Goal: Task Accomplishment & Management: Manage account settings

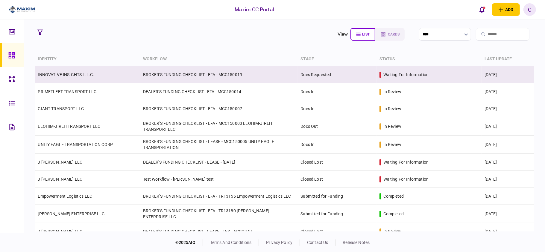
click at [68, 79] on td "INNOVATIVE INSIGHTS L.L.C." at bounding box center [87, 74] width 105 height 17
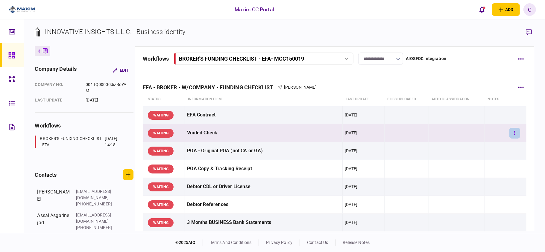
click at [510, 133] on button "button" at bounding box center [514, 133] width 11 height 11
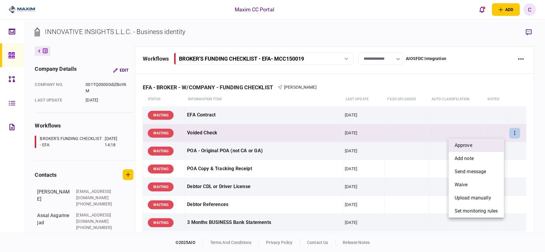
click at [492, 144] on li "approve" at bounding box center [475, 145] width 55 height 13
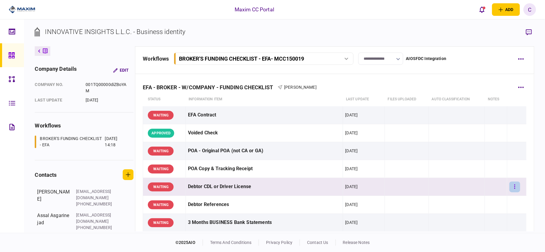
click at [512, 187] on button "button" at bounding box center [514, 187] width 11 height 11
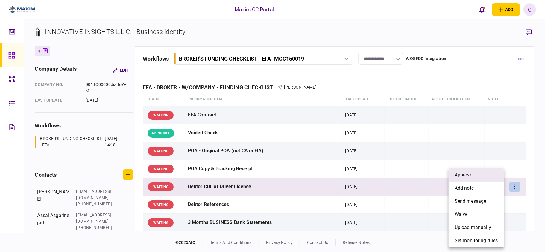
click at [472, 177] on span "approve" at bounding box center [463, 175] width 18 height 7
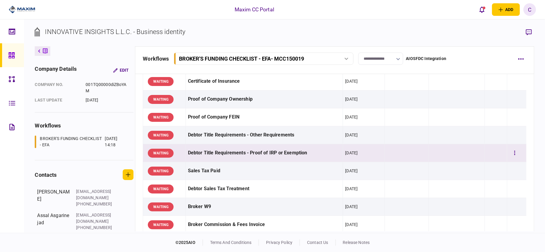
scroll to position [199, 0]
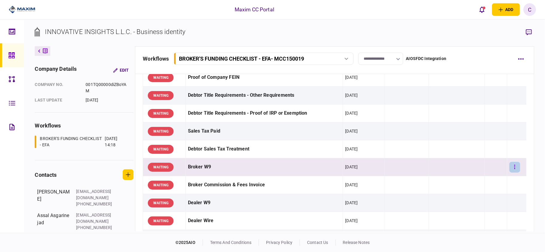
click at [509, 165] on button "button" at bounding box center [514, 167] width 11 height 11
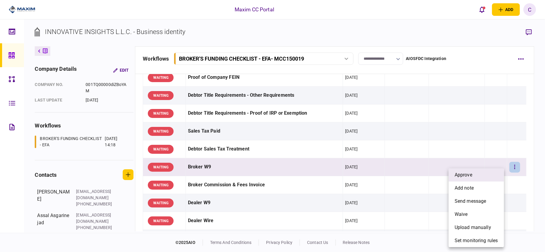
click at [482, 174] on li "approve" at bounding box center [475, 175] width 55 height 13
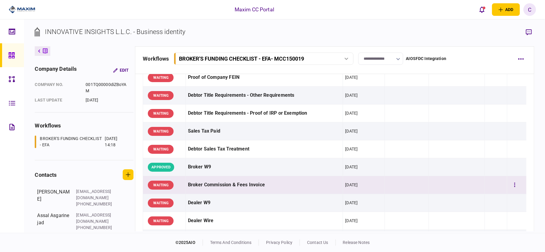
scroll to position [239, 0]
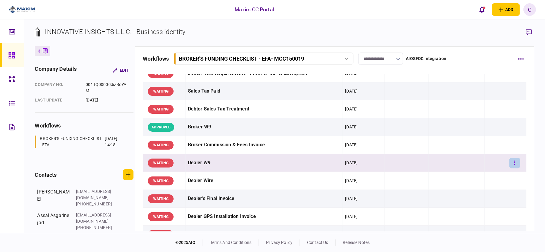
click at [510, 162] on button "button" at bounding box center [514, 163] width 11 height 11
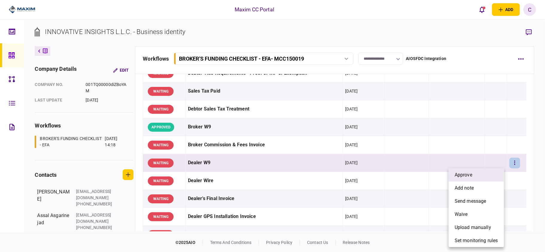
click at [478, 176] on li "approve" at bounding box center [475, 175] width 55 height 13
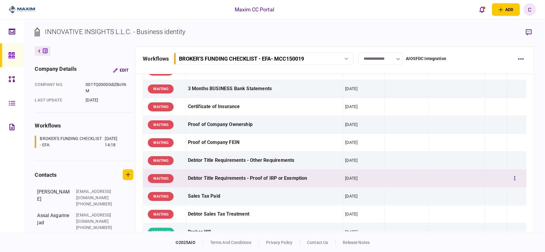
scroll to position [199, 0]
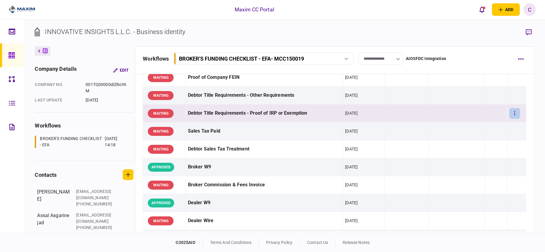
click at [509, 113] on button "button" at bounding box center [514, 113] width 11 height 11
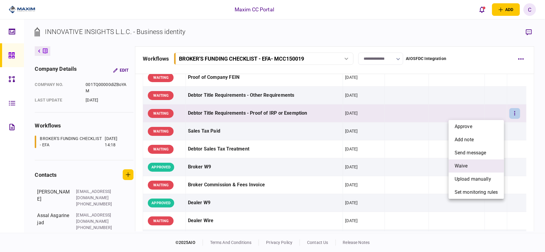
click at [456, 166] on span "waive" at bounding box center [460, 166] width 13 height 7
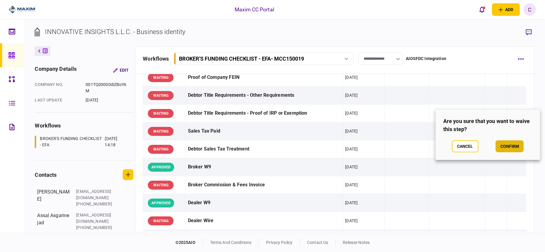
click at [510, 145] on button "confirm" at bounding box center [509, 147] width 28 height 12
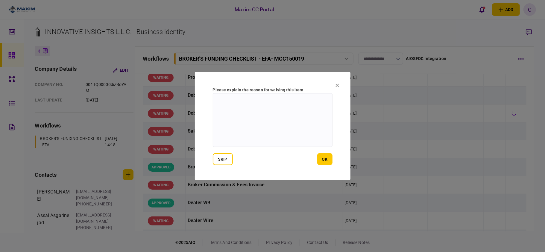
click at [278, 109] on textarea at bounding box center [273, 120] width 120 height 54
type textarea "**********"
click at [327, 161] on button "ok" at bounding box center [324, 159] width 15 height 12
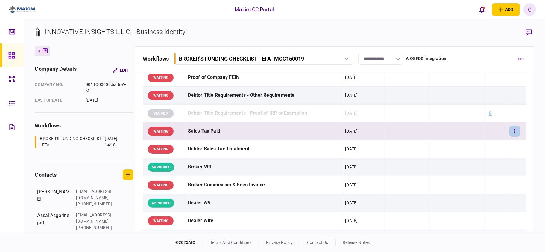
click at [510, 131] on button "button" at bounding box center [514, 131] width 11 height 11
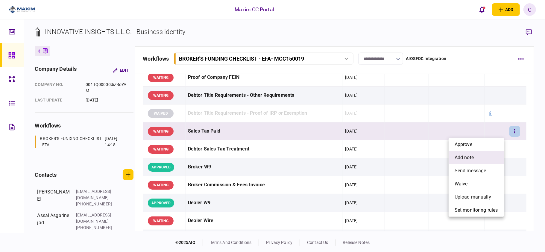
click at [462, 157] on span "add note" at bounding box center [463, 157] width 19 height 7
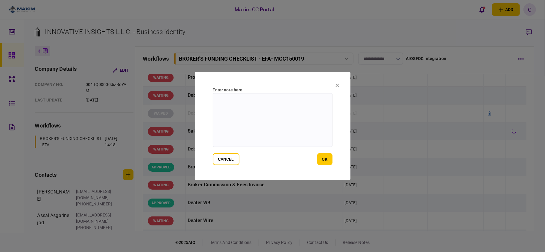
click at [243, 103] on textarea at bounding box center [273, 120] width 120 height 54
paste textarea "**********"
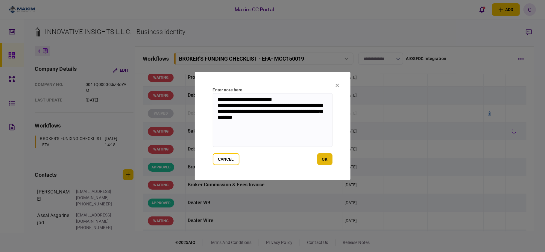
type textarea "**********"
click at [321, 162] on button "ok" at bounding box center [324, 159] width 15 height 12
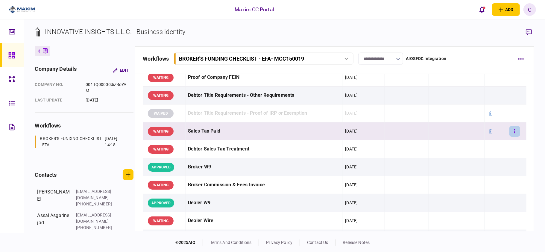
click at [514, 131] on icon "button" at bounding box center [514, 131] width 1 height 4
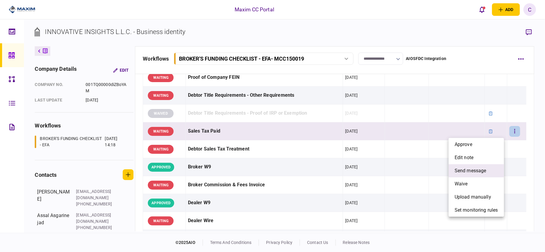
click at [474, 171] on span "send message" at bounding box center [470, 170] width 32 height 7
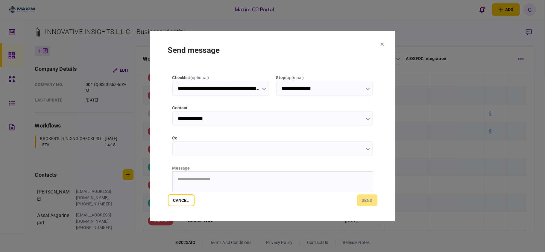
scroll to position [40, 0]
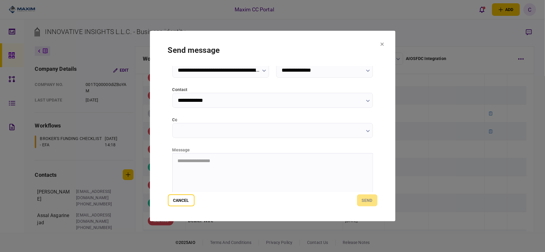
click at [206, 133] on input "cc" at bounding box center [272, 130] width 200 height 15
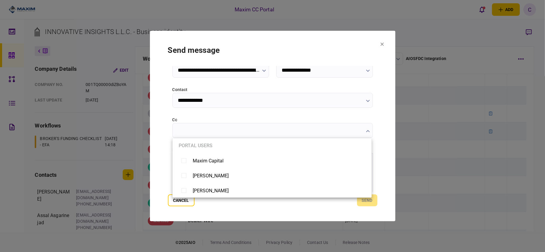
click at [157, 115] on div at bounding box center [272, 126] width 545 height 252
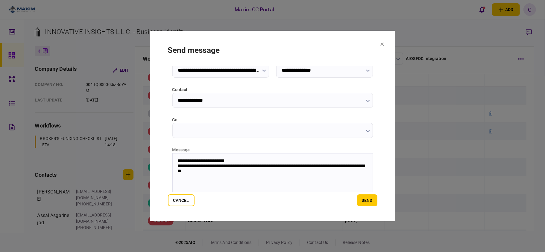
click at [366, 132] on icon "button" at bounding box center [368, 131] width 4 height 2
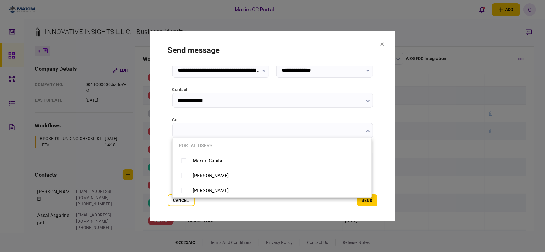
click at [163, 109] on div at bounding box center [272, 126] width 545 height 252
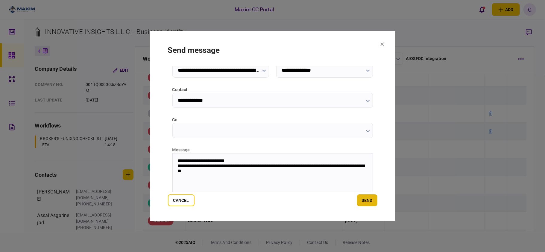
click at [367, 203] on button "send" at bounding box center [367, 201] width 20 height 12
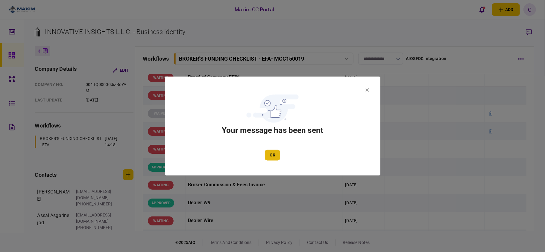
click at [270, 156] on button "OK" at bounding box center [272, 155] width 15 height 11
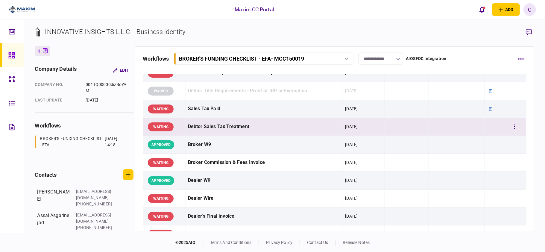
scroll to position [239, 0]
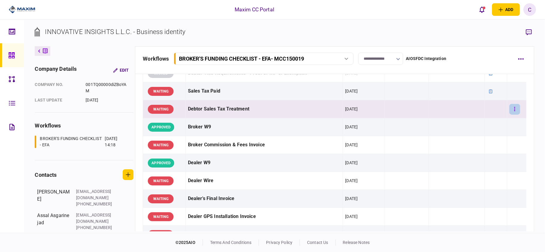
click at [509, 110] on button "button" at bounding box center [514, 109] width 11 height 11
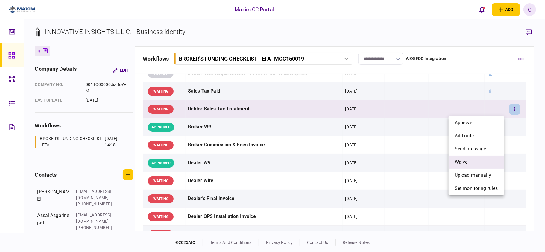
click at [458, 163] on span "waive" at bounding box center [460, 162] width 13 height 7
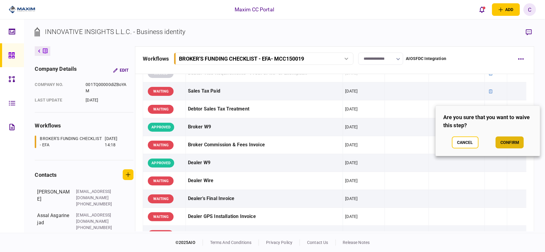
click at [510, 140] on button "confirm" at bounding box center [509, 143] width 28 height 12
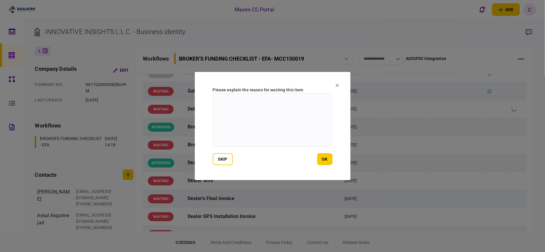
click at [263, 103] on textarea at bounding box center [273, 120] width 120 height 54
type textarea "*******"
click at [322, 159] on button "ok" at bounding box center [324, 159] width 15 height 12
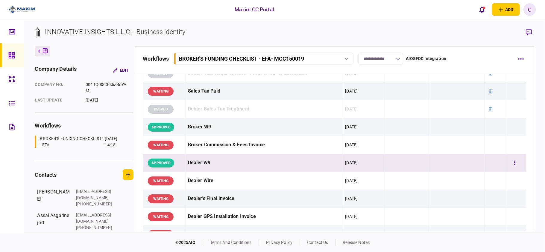
scroll to position [279, 0]
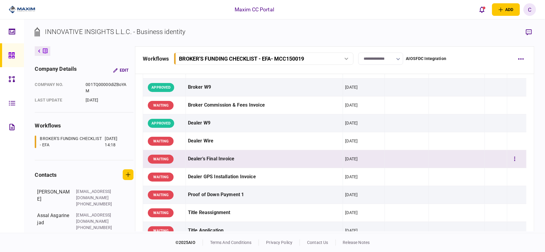
click at [490, 161] on td at bounding box center [496, 159] width 22 height 18
click at [485, 160] on td at bounding box center [496, 159] width 22 height 18
click at [493, 158] on td at bounding box center [496, 159] width 22 height 18
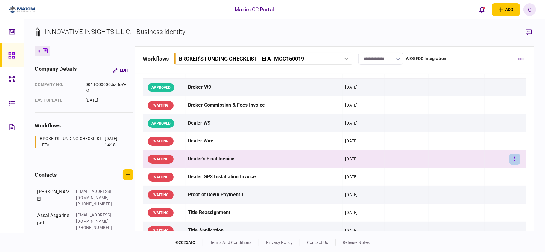
click at [509, 159] on button "button" at bounding box center [514, 159] width 11 height 11
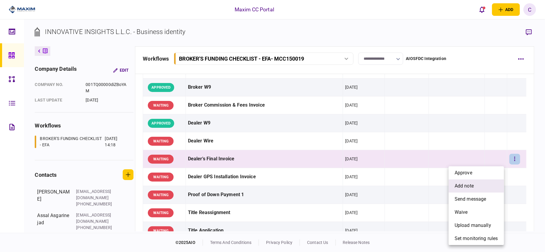
click at [470, 183] on span "add note" at bounding box center [463, 186] width 19 height 7
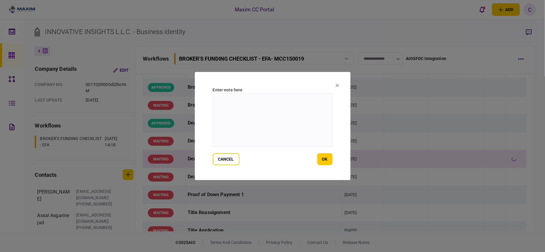
click at [294, 109] on textarea at bounding box center [273, 120] width 120 height 54
paste textarea "**********"
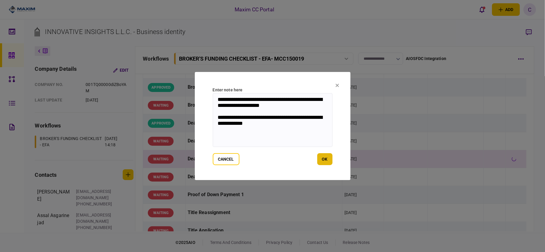
type textarea "**********"
click at [327, 157] on button "ok" at bounding box center [324, 159] width 15 height 12
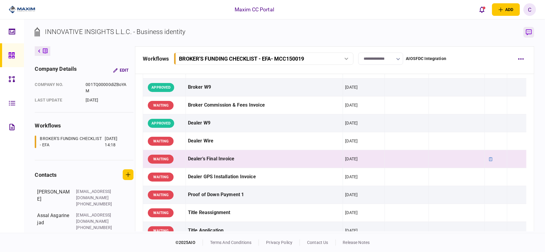
click at [529, 35] on icon "button" at bounding box center [528, 32] width 6 height 6
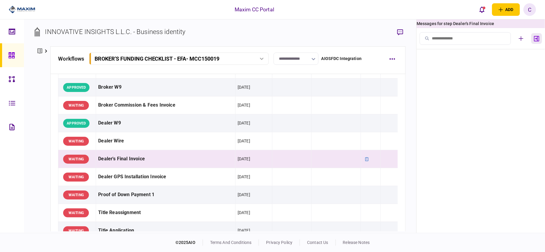
click at [534, 38] on icon "button" at bounding box center [536, 39] width 5 height 6
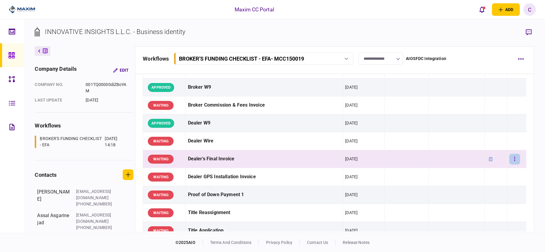
click at [512, 162] on button "button" at bounding box center [514, 159] width 11 height 11
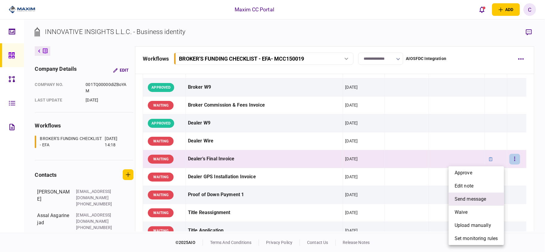
click at [476, 199] on span "send message" at bounding box center [470, 199] width 32 height 7
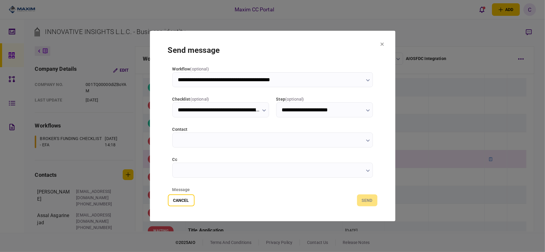
type input "**********"
click at [245, 172] on input "cc" at bounding box center [272, 170] width 200 height 15
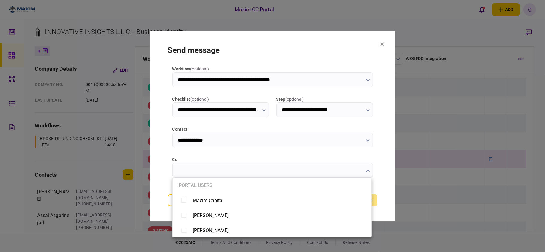
click at [165, 145] on div at bounding box center [272, 126] width 545 height 252
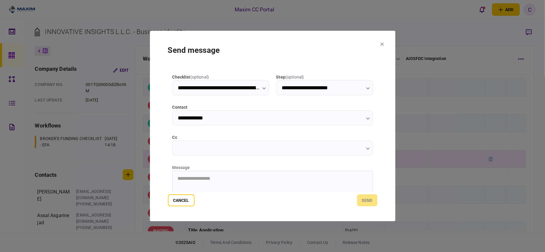
scroll to position [40, 0]
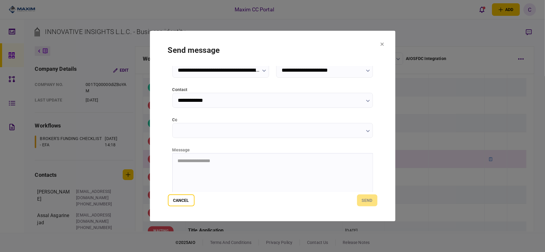
click at [196, 165] on html "**********" at bounding box center [272, 160] width 200 height 15
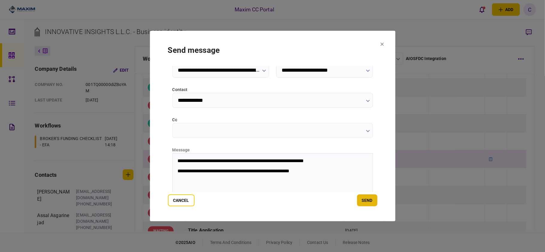
click at [363, 200] on button "send" at bounding box center [367, 201] width 20 height 12
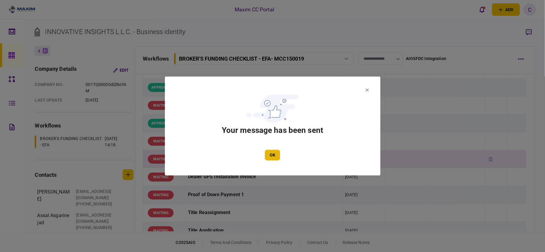
click at [270, 156] on button "OK" at bounding box center [272, 155] width 15 height 11
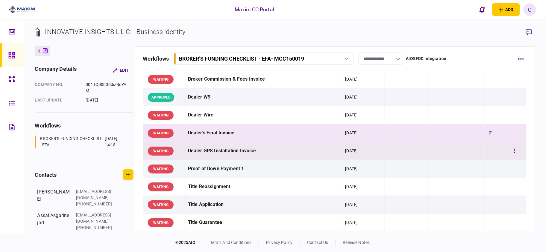
scroll to position [319, 0]
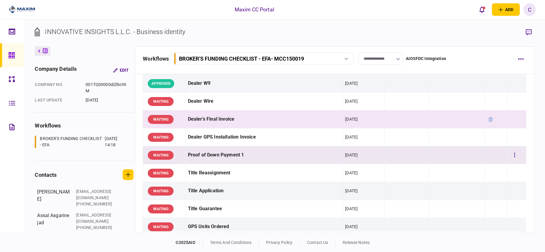
click at [489, 159] on td at bounding box center [496, 156] width 22 height 18
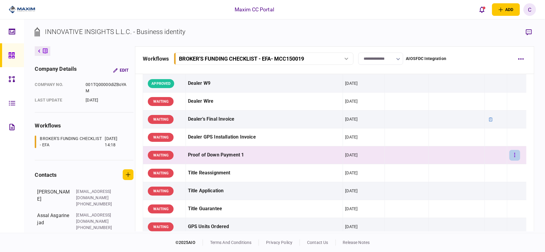
click at [511, 156] on button "button" at bounding box center [514, 155] width 11 height 11
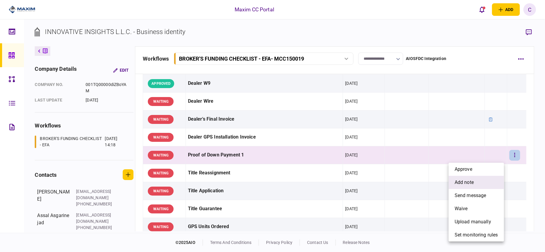
click at [466, 178] on li "add note" at bounding box center [475, 182] width 55 height 13
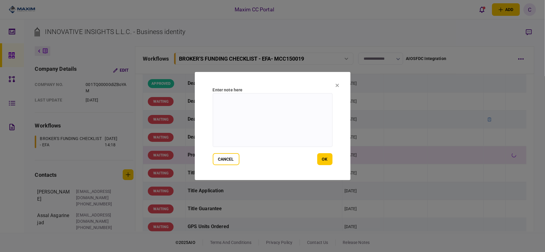
click at [239, 112] on textarea at bounding box center [273, 120] width 120 height 54
paste textarea "**********"
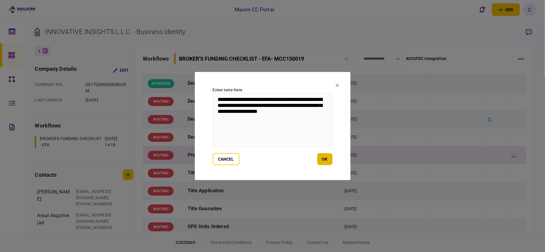
type textarea "**********"
click at [320, 159] on button "ok" at bounding box center [324, 159] width 15 height 12
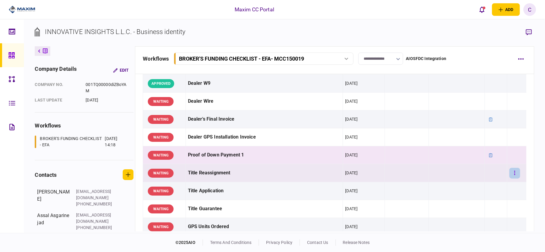
click at [514, 174] on icon "button" at bounding box center [514, 173] width 1 height 6
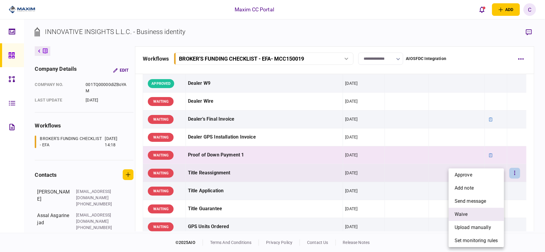
click at [465, 216] on span "waive" at bounding box center [460, 214] width 13 height 7
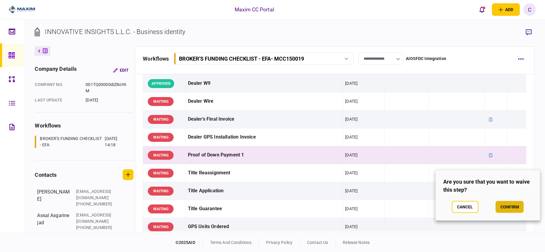
click at [512, 205] on button "confirm" at bounding box center [509, 207] width 28 height 12
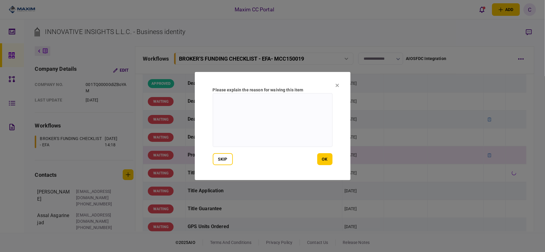
click at [269, 103] on textarea at bounding box center [273, 120] width 120 height 54
type textarea "**********"
click at [327, 163] on button "ok" at bounding box center [324, 159] width 15 height 12
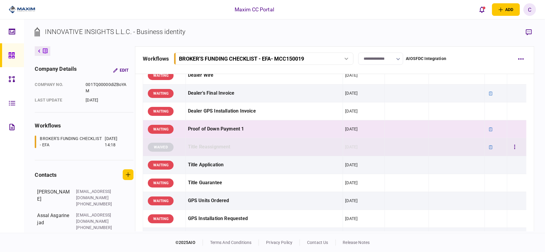
scroll to position [359, 0]
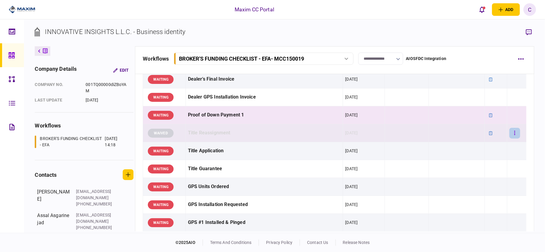
click at [509, 136] on button "button" at bounding box center [514, 133] width 11 height 11
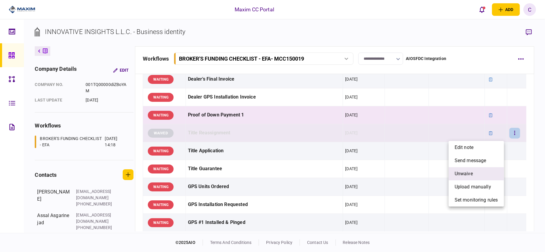
click at [464, 174] on span "unwaive" at bounding box center [463, 173] width 18 height 7
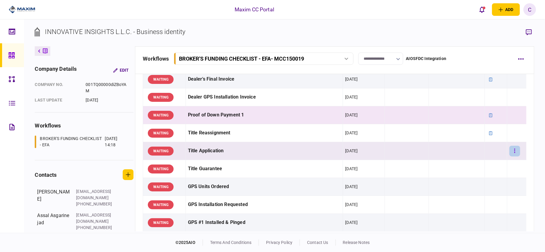
click at [514, 151] on icon "button" at bounding box center [514, 151] width 1 height 6
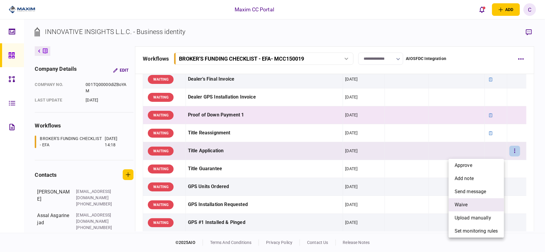
click at [462, 203] on span "waive" at bounding box center [460, 205] width 13 height 7
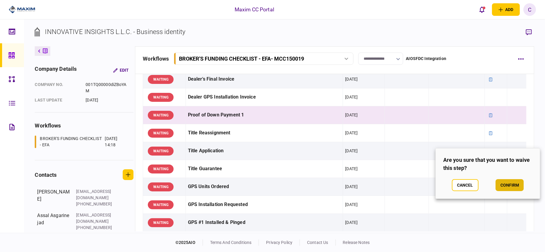
click at [501, 183] on button "confirm" at bounding box center [509, 185] width 28 height 12
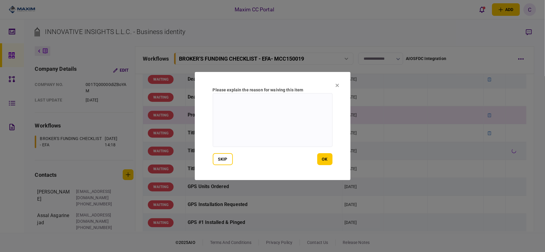
click at [277, 108] on textarea at bounding box center [273, 120] width 120 height 54
type textarea "**********"
click at [327, 161] on button "ok" at bounding box center [324, 159] width 15 height 12
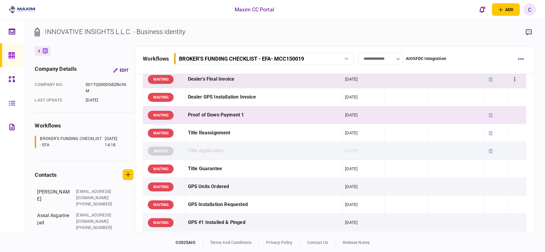
scroll to position [399, 0]
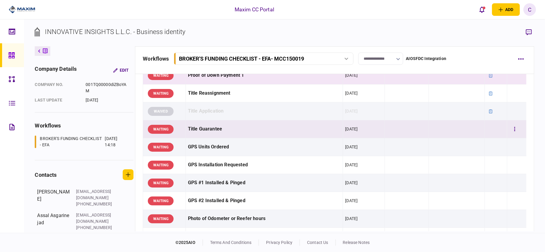
click at [492, 134] on td at bounding box center [496, 130] width 22 height 18
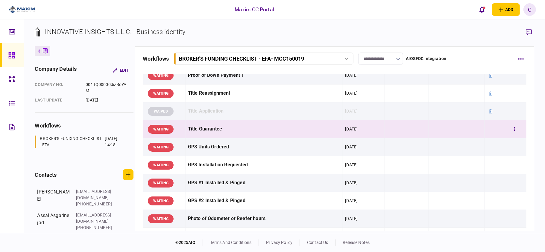
click at [490, 133] on td at bounding box center [496, 130] width 22 height 18
click at [514, 130] on icon "button" at bounding box center [514, 129] width 1 height 4
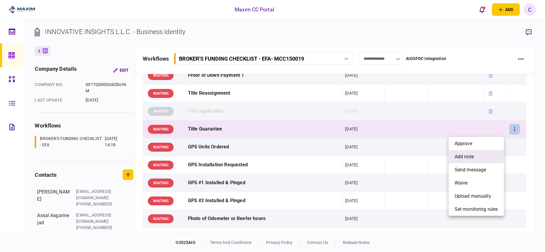
click at [473, 155] on span "add note" at bounding box center [463, 156] width 19 height 7
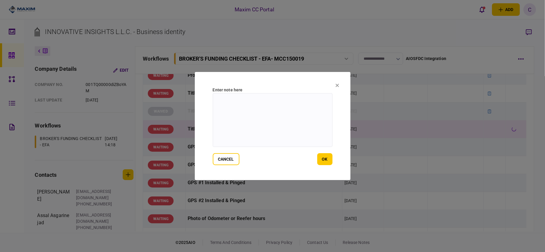
click at [296, 102] on textarea at bounding box center [273, 120] width 120 height 54
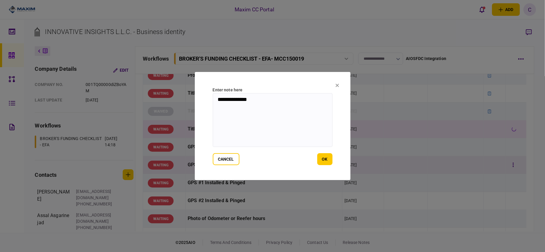
type textarea "**********"
click at [323, 159] on button "ok" at bounding box center [324, 159] width 15 height 12
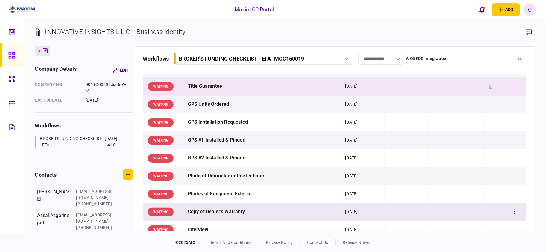
scroll to position [479, 0]
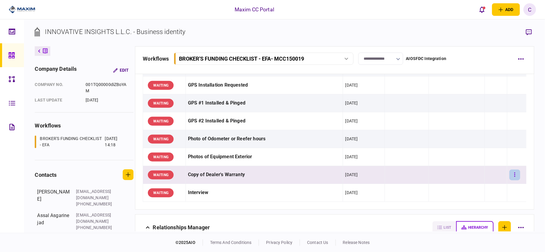
click at [509, 179] on button "button" at bounding box center [514, 175] width 11 height 11
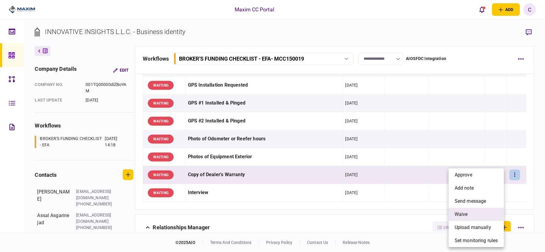
click at [456, 212] on span "waive" at bounding box center [460, 214] width 13 height 7
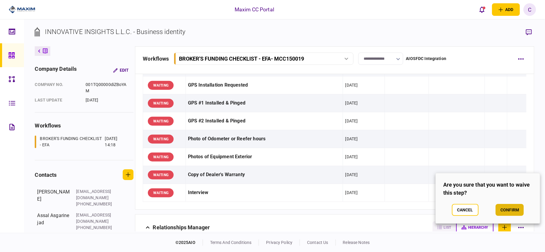
click at [505, 210] on button "confirm" at bounding box center [509, 210] width 28 height 12
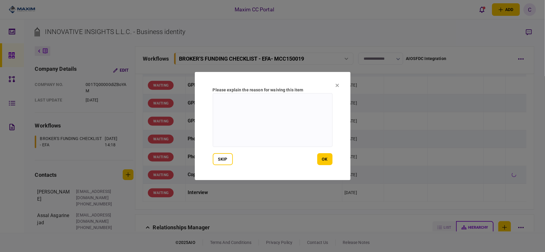
click at [258, 102] on textarea at bounding box center [273, 120] width 120 height 54
type textarea "***"
click at [327, 157] on button "ok" at bounding box center [324, 159] width 15 height 12
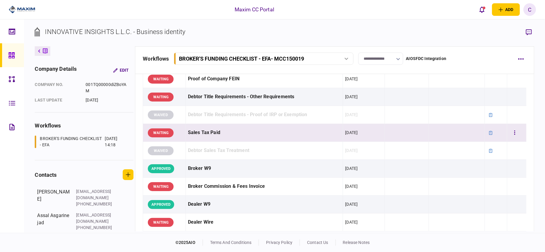
scroll to position [199, 0]
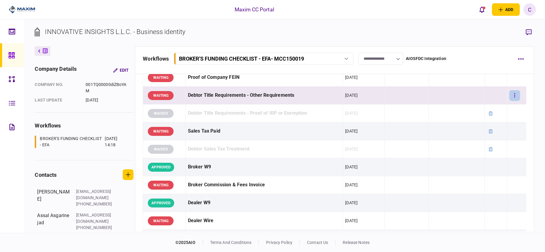
click at [513, 97] on button "button" at bounding box center [514, 95] width 11 height 11
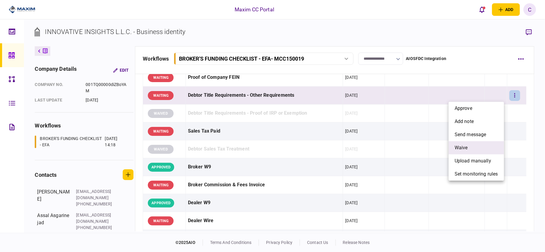
click at [473, 145] on li "waive" at bounding box center [475, 147] width 55 height 13
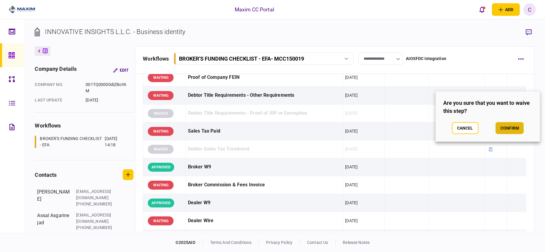
click at [502, 126] on button "confirm" at bounding box center [509, 128] width 28 height 12
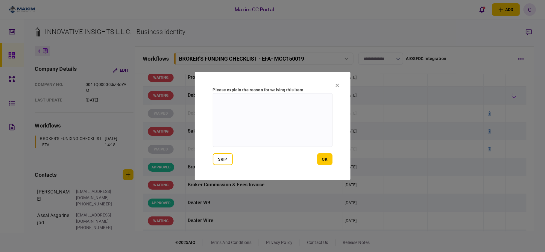
click at [246, 106] on textarea at bounding box center [273, 120] width 120 height 54
type textarea "**********"
click at [324, 156] on button "ok" at bounding box center [324, 159] width 15 height 12
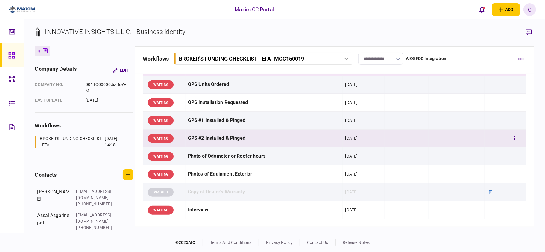
scroll to position [421, 0]
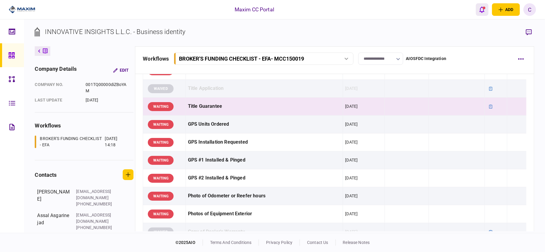
click at [482, 10] on icon "open notifications list" at bounding box center [481, 9] width 5 height 7
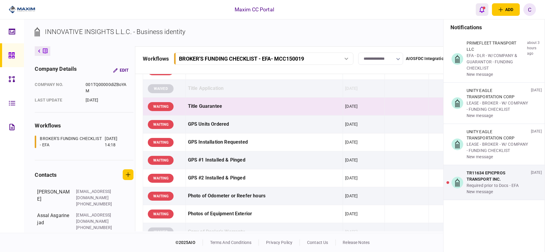
click at [482, 10] on icon "open notifications list" at bounding box center [481, 9] width 5 height 7
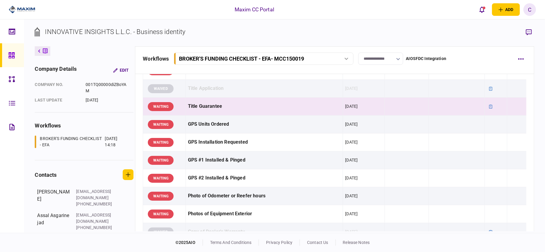
click at [397, 58] on icon "button" at bounding box center [398, 59] width 4 height 2
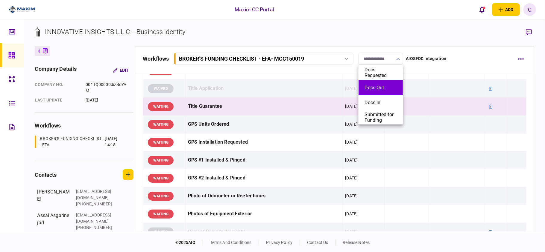
click at [374, 86] on button "Docs Out" at bounding box center [380, 88] width 32 height 6
type input "********"
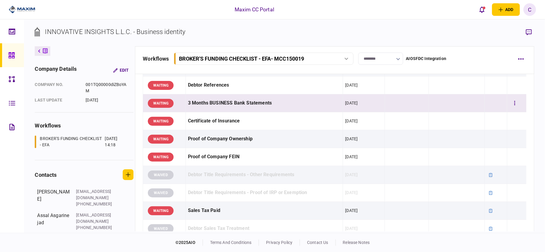
scroll to position [0, 0]
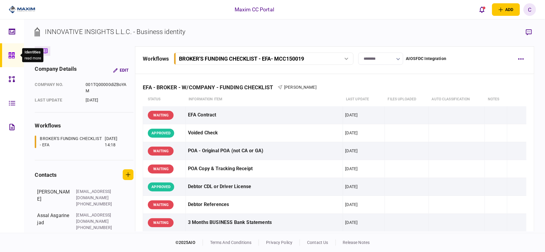
click at [14, 54] on icon at bounding box center [11, 55] width 6 height 6
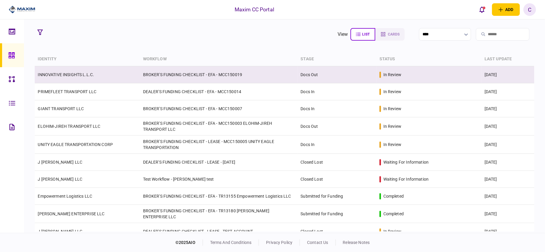
click at [65, 76] on link "INNOVATIVE INSIGHTS L.L.C." at bounding box center [66, 74] width 56 height 5
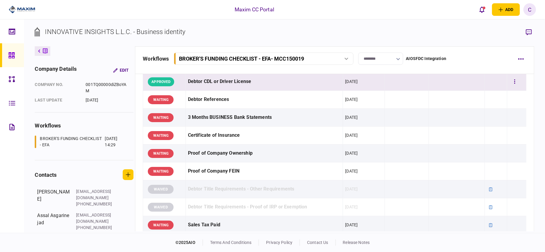
scroll to position [120, 0]
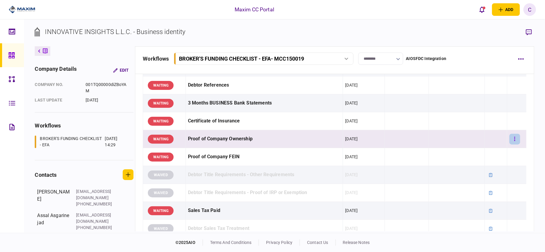
click at [510, 141] on button "button" at bounding box center [514, 139] width 11 height 11
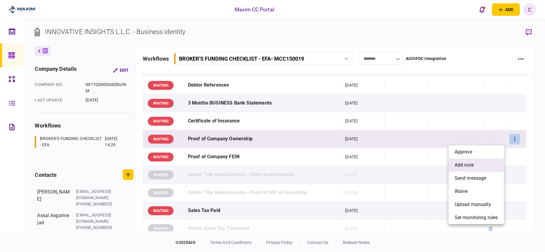
click at [467, 162] on span "add note" at bounding box center [463, 165] width 19 height 7
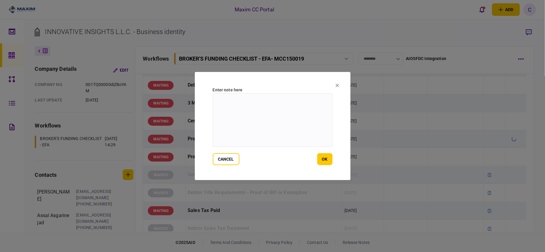
click at [304, 101] on textarea at bounding box center [273, 120] width 120 height 54
type textarea "*"
drag, startPoint x: 279, startPoint y: 109, endPoint x: 208, endPoint y: 102, distance: 72.1
click at [208, 102] on section "**********" at bounding box center [273, 126] width 156 height 108
type textarea "**********"
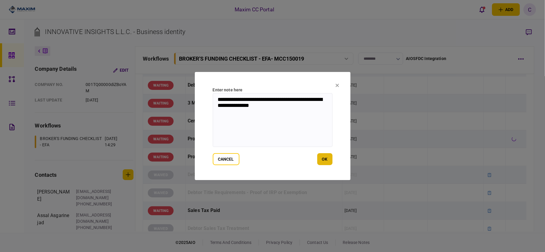
click at [323, 158] on button "ok" at bounding box center [324, 159] width 15 height 12
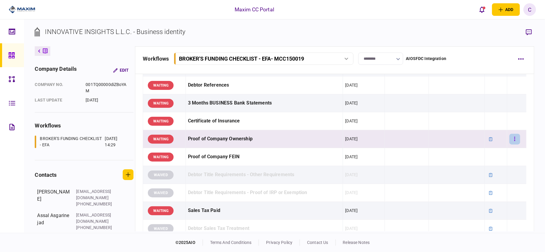
click at [510, 137] on button "button" at bounding box center [514, 139] width 11 height 11
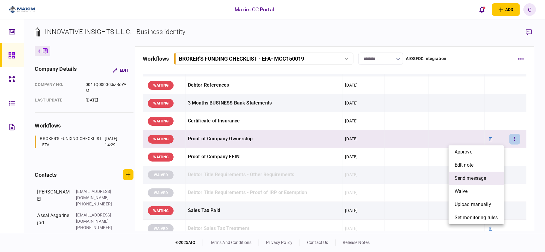
click at [478, 177] on span "send message" at bounding box center [470, 178] width 32 height 7
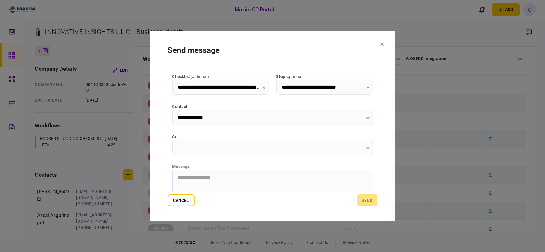
scroll to position [40, 0]
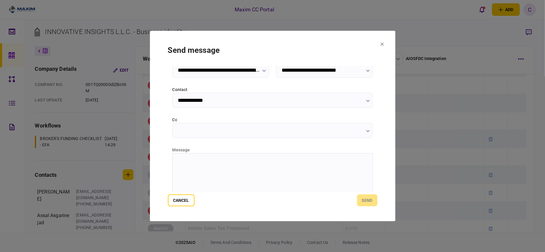
paste body "Rich Text Area. Press ALT-0 for help."
click at [366, 131] on icon "button" at bounding box center [368, 131] width 4 height 2
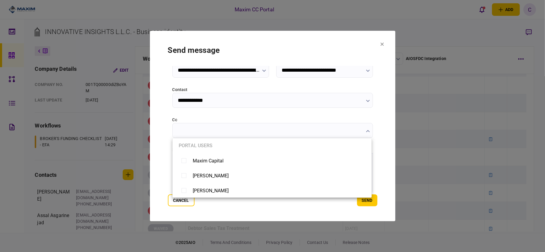
click at [199, 129] on div at bounding box center [272, 126] width 545 height 252
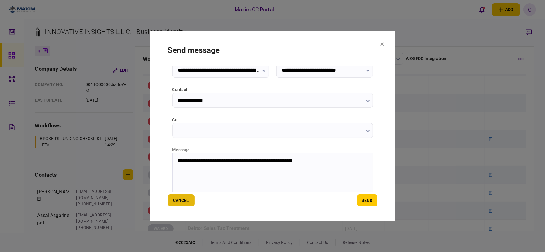
click at [179, 203] on button "Cancel" at bounding box center [181, 201] width 27 height 12
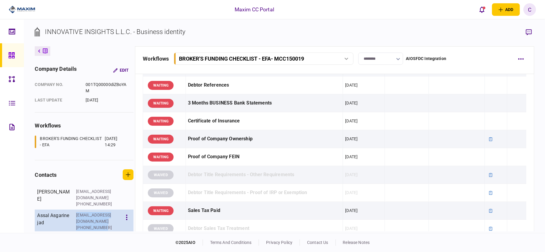
drag, startPoint x: 112, startPoint y: 217, endPoint x: 77, endPoint y: 208, distance: 36.1
click at [77, 212] on div "aasgarinejad@ridgestonecap.com +19495709249" at bounding box center [103, 221] width 55 height 19
click at [127, 213] on button "button" at bounding box center [126, 217] width 10 height 11
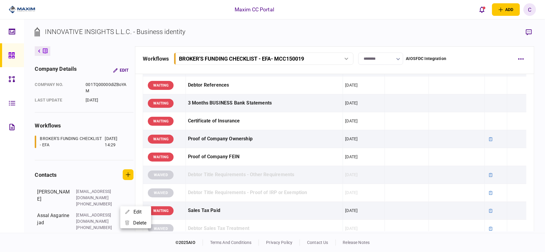
click at [108, 215] on div at bounding box center [272, 126] width 545 height 252
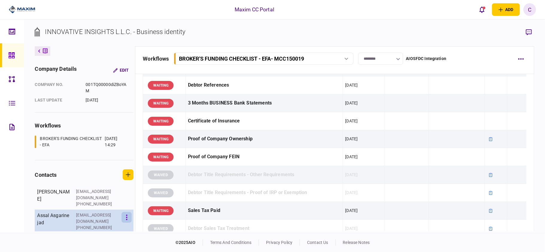
click at [124, 212] on button "button" at bounding box center [126, 217] width 10 height 11
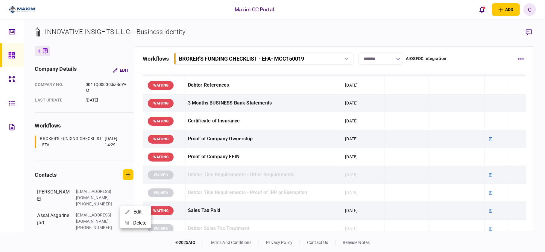
click at [96, 209] on div at bounding box center [272, 126] width 545 height 252
click at [96, 209] on div "Edit delete" at bounding box center [272, 126] width 545 height 252
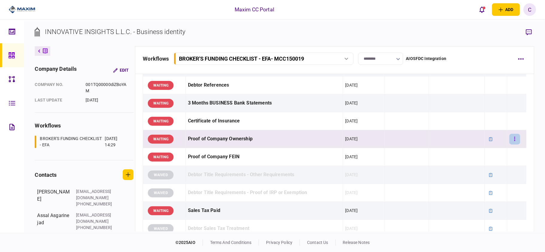
click at [511, 136] on button "button" at bounding box center [514, 139] width 11 height 11
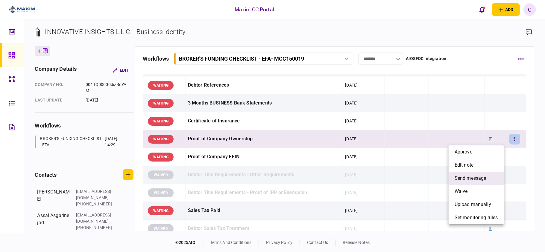
click at [466, 179] on span "send message" at bounding box center [470, 178] width 32 height 7
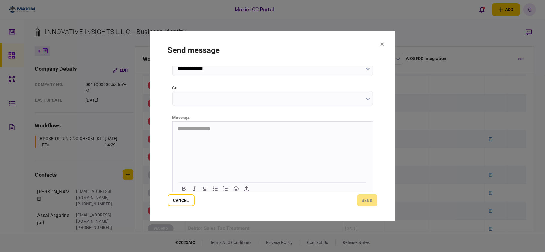
scroll to position [75, 0]
click at [218, 128] on html at bounding box center [272, 125] width 200 height 15
paste body "Rich Text Area. Press ALT-0 for help."
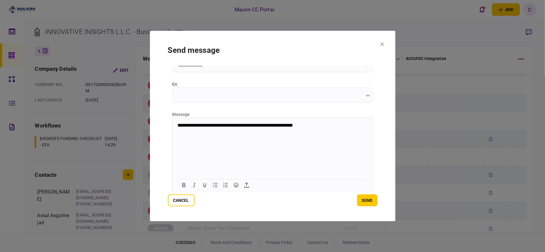
click at [368, 100] on input "cc" at bounding box center [272, 95] width 200 height 15
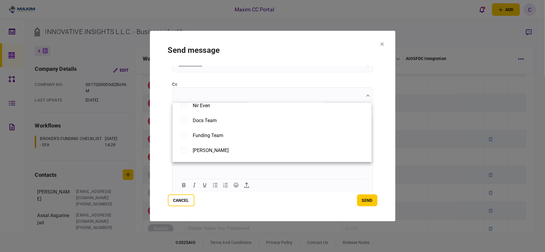
scroll to position [150, 0]
click at [202, 79] on div at bounding box center [272, 126] width 545 height 252
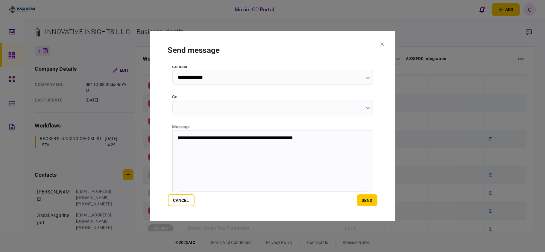
scroll to position [75, 0]
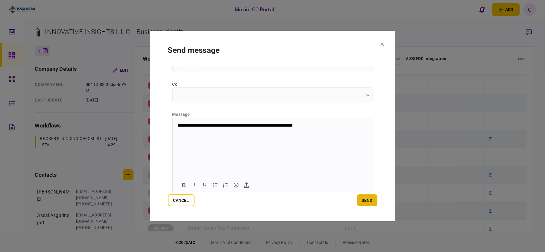
click at [372, 198] on button "send" at bounding box center [367, 201] width 20 height 12
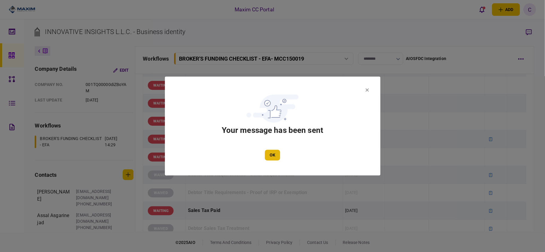
click at [268, 150] on button "OK" at bounding box center [272, 155] width 15 height 11
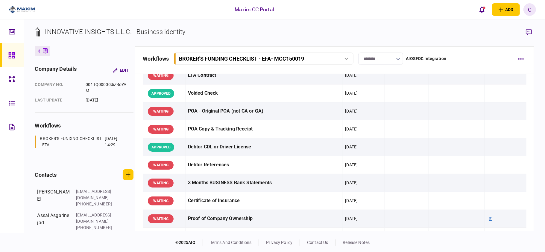
scroll to position [0, 0]
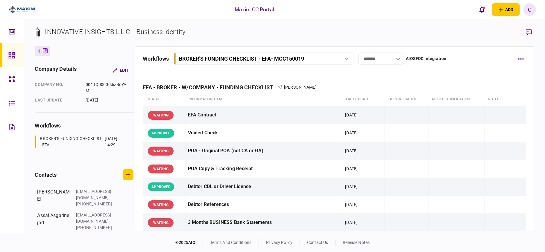
click at [339, 59] on div "BROKER'S FUNDING CHECKLIST - EFA - MCC150019" at bounding box center [263, 59] width 175 height 6
click at [16, 52] on div at bounding box center [13, 55] width 10 height 24
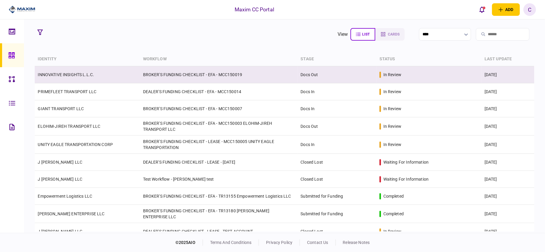
click at [66, 76] on link "INNOVATIVE INSIGHTS L.L.C." at bounding box center [66, 74] width 56 height 5
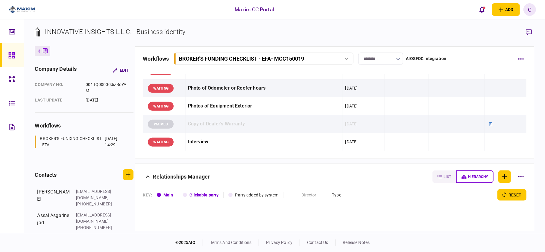
scroll to position [598, 0]
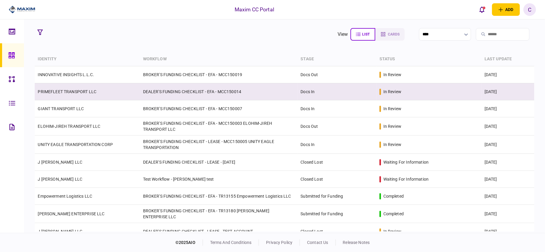
click at [73, 91] on link "PRIMEFLEET TRANSPORT LLC" at bounding box center [67, 91] width 59 height 5
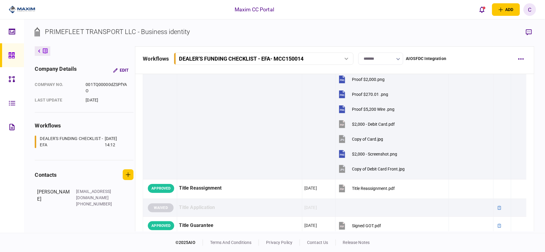
scroll to position [558, 0]
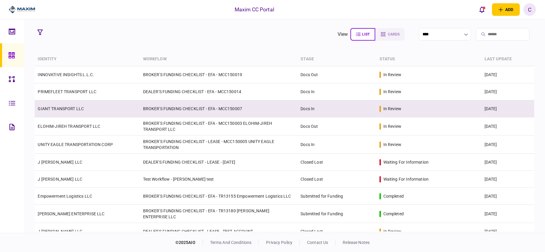
click at [60, 109] on link "GIANT TRANSPORT LLC" at bounding box center [61, 108] width 46 height 5
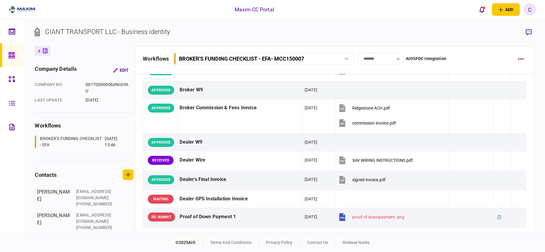
scroll to position [279, 0]
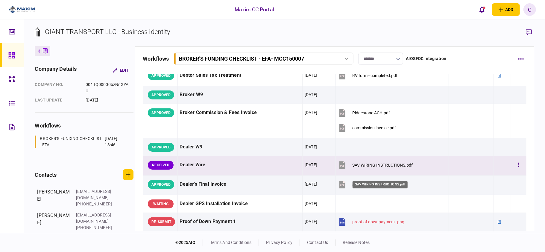
click at [364, 168] on div "SAV WIRING INSTRUCTIONS.pdf" at bounding box center [382, 165] width 60 height 5
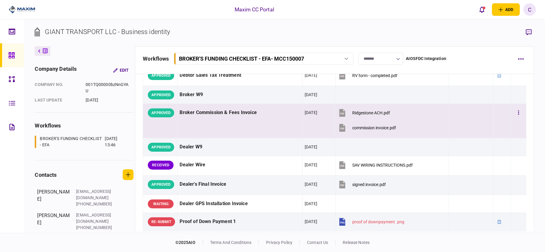
scroll to position [319, 0]
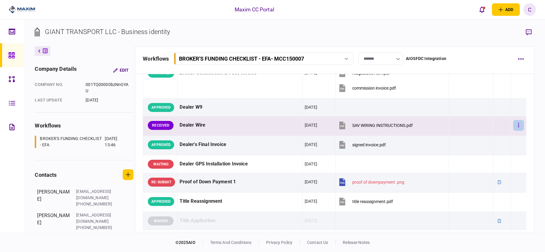
click at [514, 131] on button "button" at bounding box center [518, 125] width 11 height 11
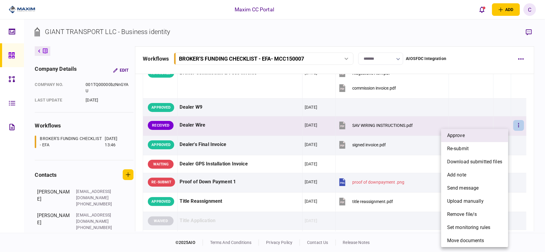
click at [474, 135] on li "approve" at bounding box center [474, 135] width 67 height 13
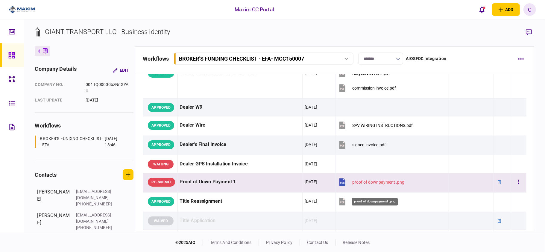
click at [368, 185] on div "proof of downpayment .png" at bounding box center [378, 182] width 52 height 5
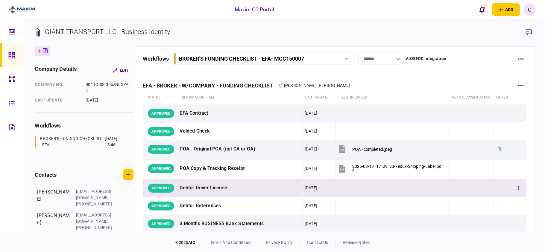
scroll to position [0, 0]
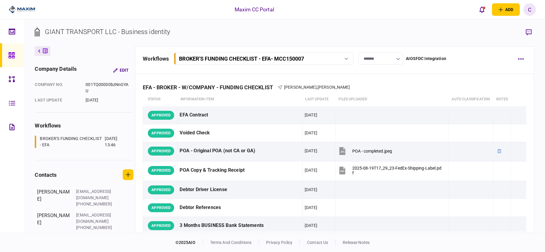
click at [7, 52] on link at bounding box center [12, 55] width 24 height 24
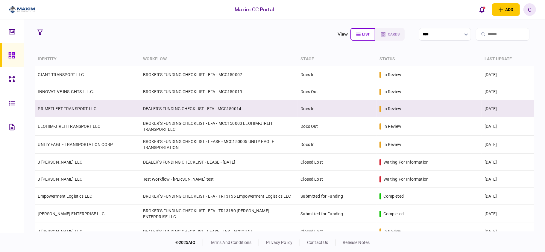
click at [57, 109] on link "PRIMEFLEET TRANSPORT LLC" at bounding box center [67, 108] width 59 height 5
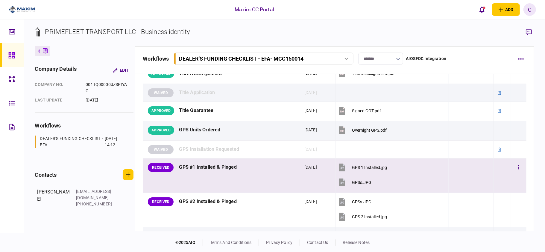
scroll to position [758, 0]
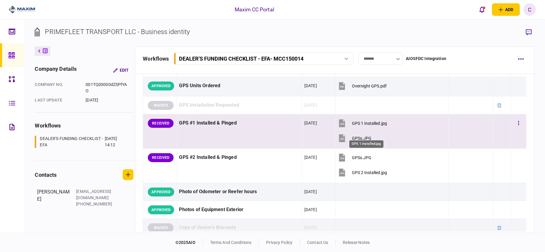
click at [359, 126] on div "GPS 1 Installed.jpg" at bounding box center [369, 123] width 35 height 5
click at [358, 141] on div "GPSs.JPG" at bounding box center [361, 138] width 19 height 5
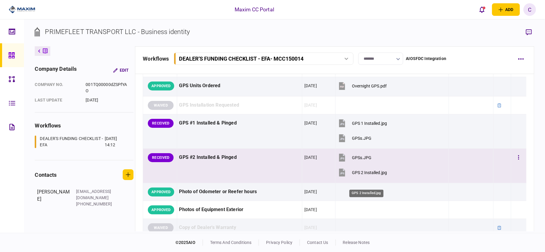
click at [359, 175] on div "GPS 2 Installed.jpg" at bounding box center [369, 172] width 35 height 5
click at [360, 160] on div "GPSs.JPG" at bounding box center [361, 158] width 19 height 5
click at [362, 175] on div "GPS 2 Installed.jpg" at bounding box center [369, 172] width 35 height 5
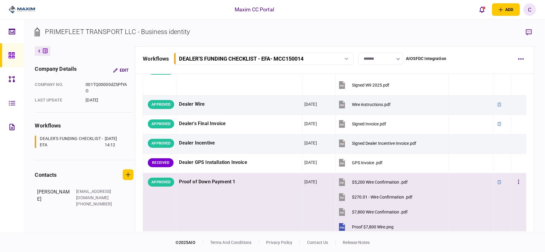
scroll to position [438, 0]
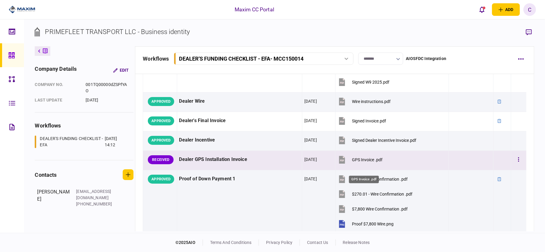
click at [359, 162] on div "GPS Invoice .pdf" at bounding box center [367, 160] width 31 height 5
click at [518, 163] on icon "button" at bounding box center [518, 160] width 1 height 6
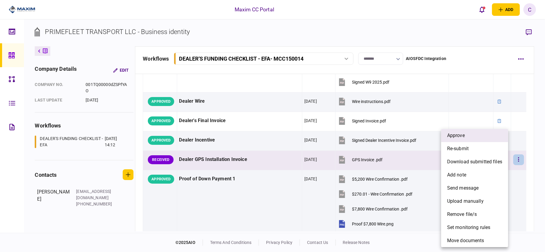
click at [470, 136] on li "approve" at bounding box center [474, 135] width 67 height 13
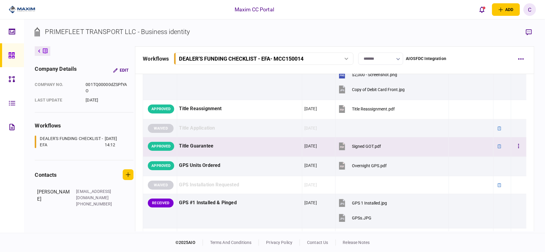
scroll to position [758, 0]
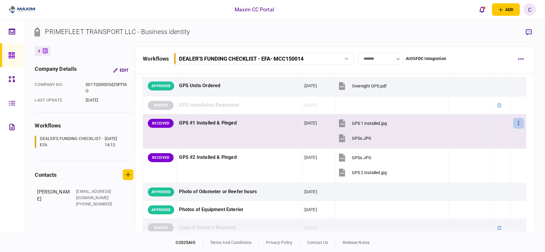
click at [514, 129] on button "button" at bounding box center [518, 123] width 11 height 11
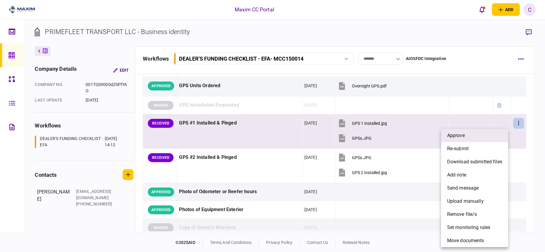
click at [479, 139] on li "approve" at bounding box center [474, 135] width 67 height 13
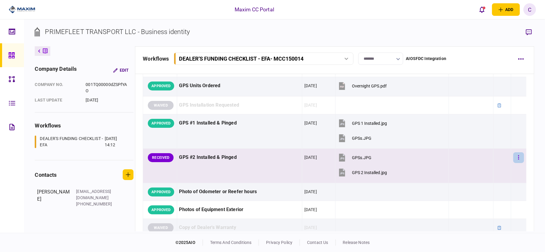
click at [518, 160] on icon "button" at bounding box center [518, 158] width 1 height 4
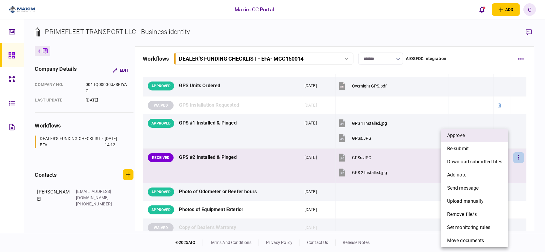
click at [454, 137] on span "approve" at bounding box center [456, 135] width 18 height 7
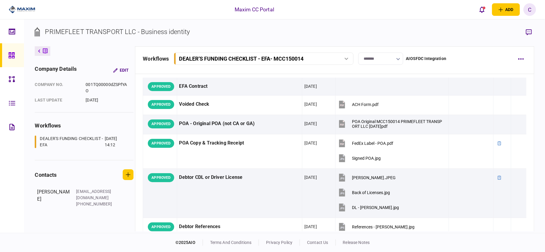
scroll to position [0, 0]
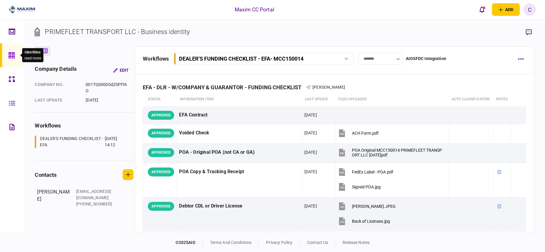
click at [11, 56] on icon at bounding box center [11, 55] width 6 height 6
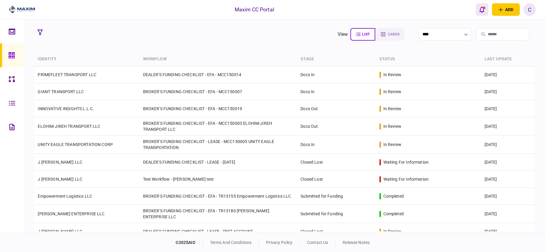
click at [481, 8] on icon "open notifications list" at bounding box center [481, 9] width 5 height 7
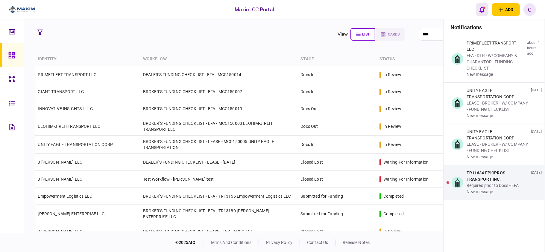
click at [481, 8] on icon "open notifications list" at bounding box center [481, 9] width 5 height 7
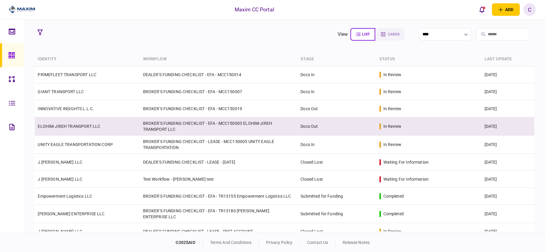
click at [79, 131] on td "ELOHIM-JIREH TRANSPORT LLC" at bounding box center [87, 127] width 105 height 18
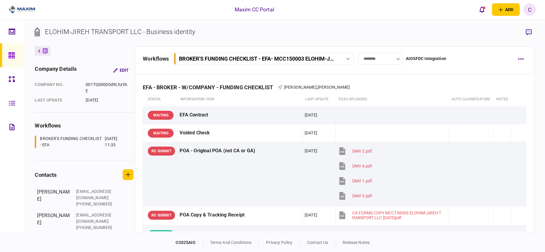
click at [377, 60] on input "********" at bounding box center [380, 59] width 45 height 12
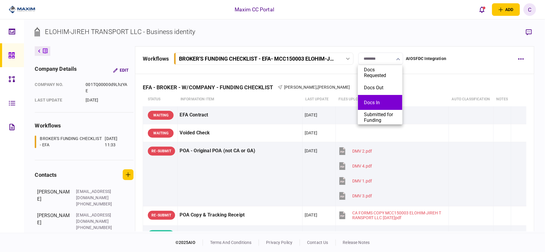
click at [366, 98] on li "Docs In" at bounding box center [380, 102] width 44 height 15
type input "*******"
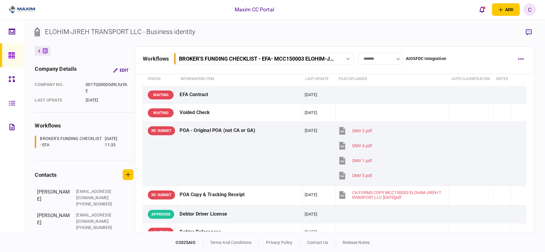
scroll to position [40, 0]
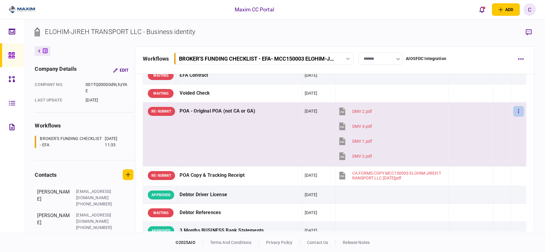
click at [515, 117] on button "button" at bounding box center [518, 111] width 11 height 11
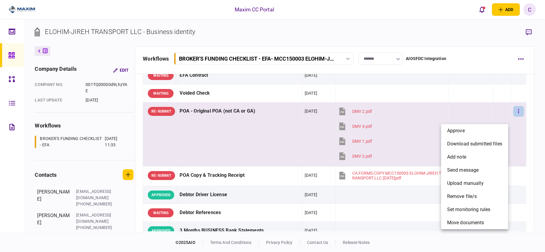
click at [515, 119] on div at bounding box center [272, 126] width 545 height 252
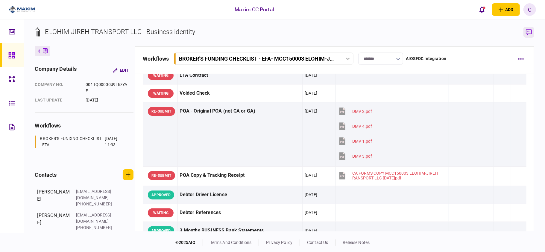
click at [527, 31] on icon "button" at bounding box center [528, 32] width 6 height 6
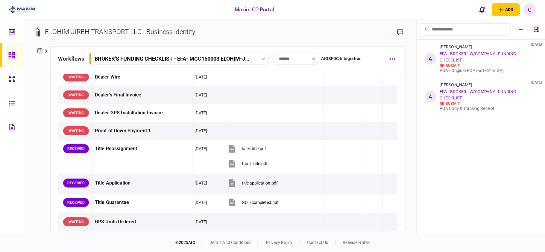
scroll to position [438, 0]
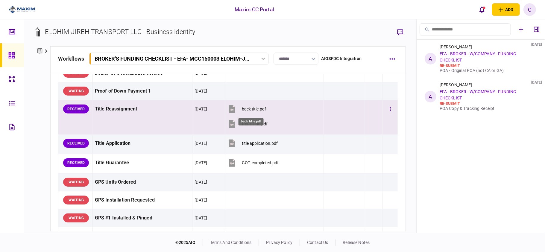
click at [249, 112] on div "back title.pdf" at bounding box center [254, 109] width 24 height 5
click at [260, 125] on div "front- title.pdf" at bounding box center [255, 124] width 26 height 5
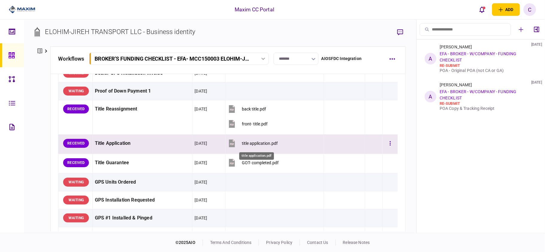
click at [252, 145] on div "title application.pdf" at bounding box center [260, 143] width 36 height 5
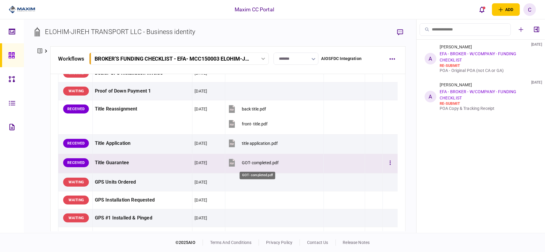
click at [248, 165] on div "GOT- completed.pdf" at bounding box center [260, 163] width 37 height 5
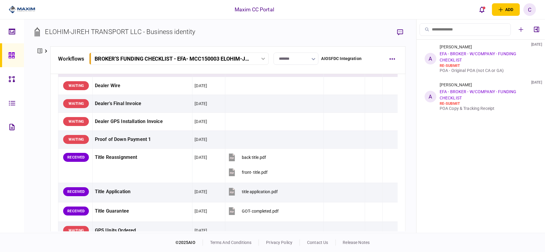
scroll to position [399, 0]
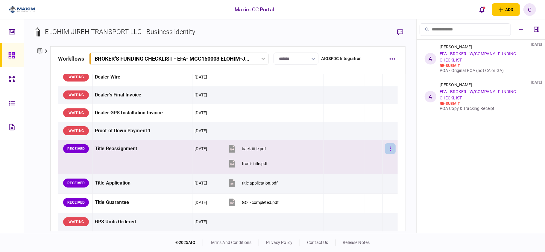
click at [385, 149] on button "button" at bounding box center [390, 149] width 11 height 11
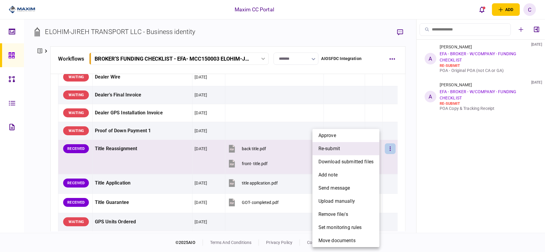
click at [342, 151] on li "re-submit" at bounding box center [345, 148] width 67 height 13
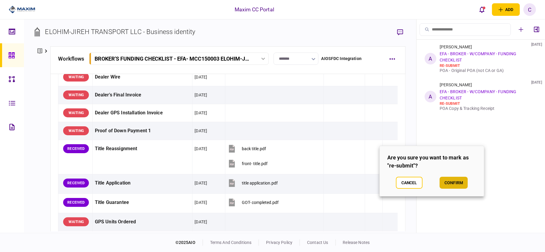
click at [449, 180] on button "confirm" at bounding box center [453, 183] width 28 height 12
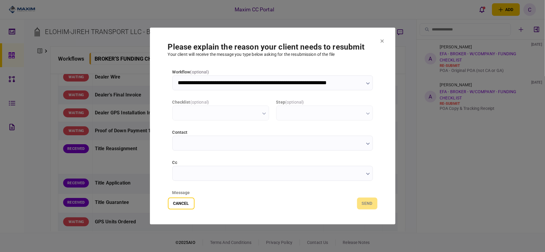
scroll to position [0, 0]
type input "**********"
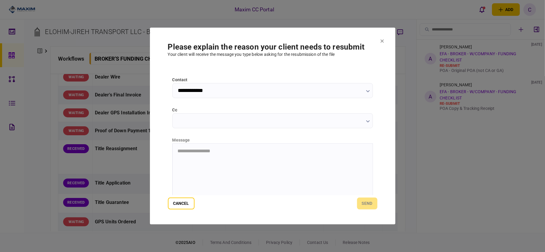
scroll to position [75, 0]
click at [245, 132] on html at bounding box center [272, 128] width 200 height 15
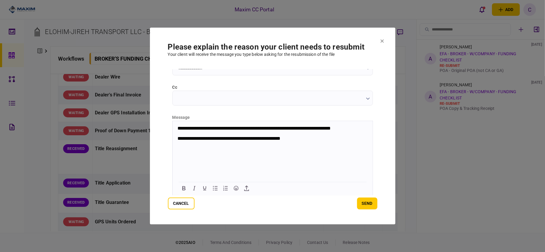
click at [213, 140] on p "**********" at bounding box center [271, 134] width 189 height 17
click at [244, 139] on p "**********" at bounding box center [271, 134] width 189 height 17
click at [252, 141] on p "**********" at bounding box center [271, 134] width 189 height 17
click at [365, 202] on button "send" at bounding box center [367, 204] width 20 height 12
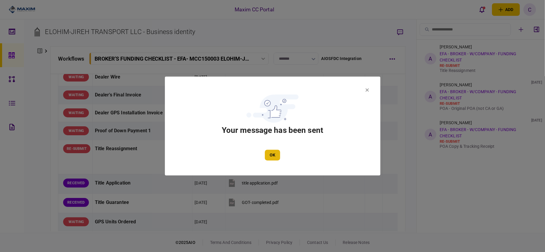
click at [269, 154] on button "OK" at bounding box center [272, 155] width 15 height 11
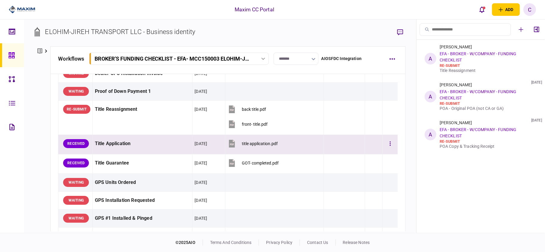
scroll to position [438, 0]
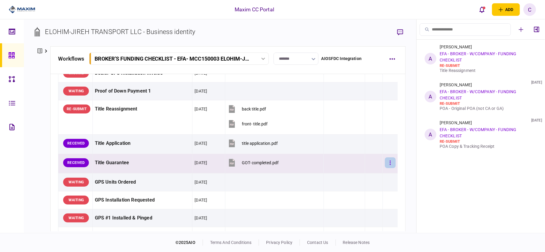
click at [389, 165] on icon "button" at bounding box center [389, 163] width 1 height 4
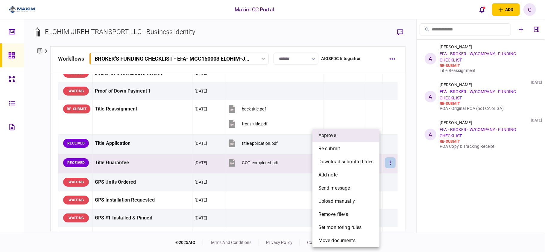
click at [346, 139] on li "approve" at bounding box center [345, 135] width 67 height 13
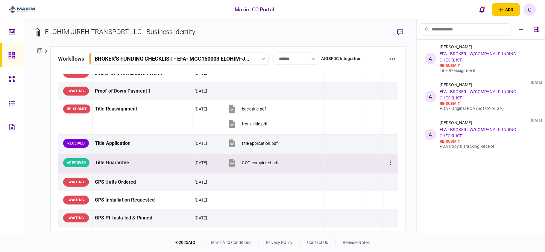
click at [366, 168] on td at bounding box center [374, 163] width 18 height 19
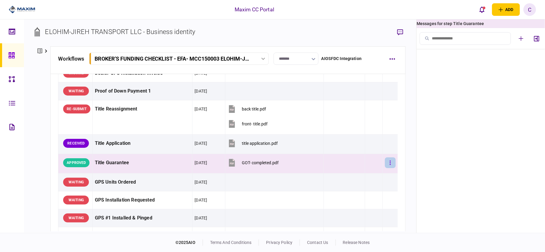
click at [385, 165] on button "button" at bounding box center [390, 163] width 11 height 11
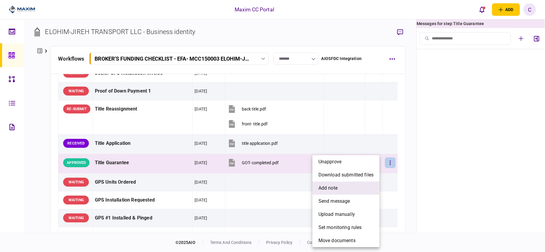
click at [332, 185] on span "add note" at bounding box center [327, 188] width 19 height 7
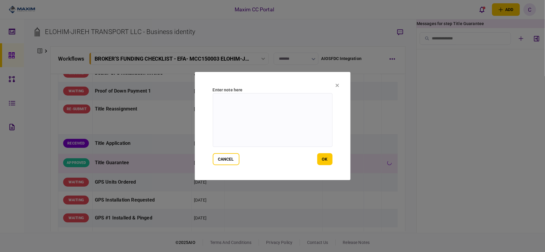
click at [278, 99] on textarea at bounding box center [273, 120] width 120 height 54
type textarea "**********"
click at [325, 164] on button "ok" at bounding box center [324, 159] width 15 height 12
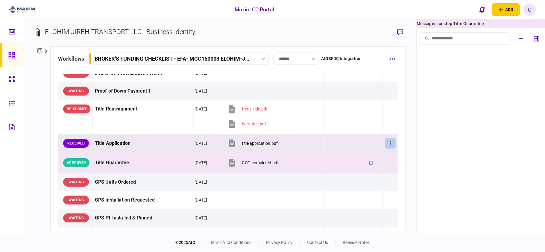
click at [389, 147] on icon "button" at bounding box center [389, 144] width 1 height 6
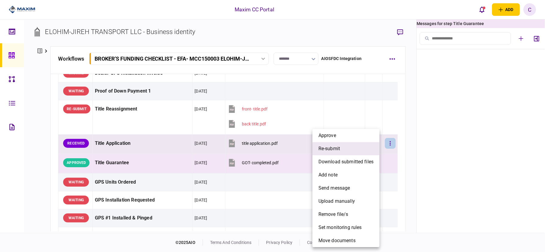
click at [342, 148] on li "re-submit" at bounding box center [345, 148] width 67 height 13
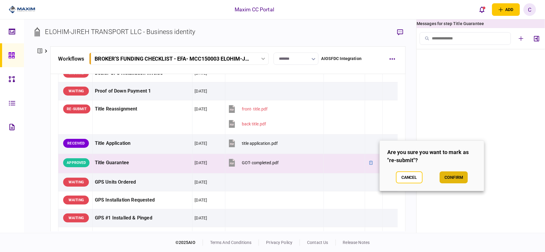
click at [449, 177] on button "confirm" at bounding box center [453, 178] width 28 height 12
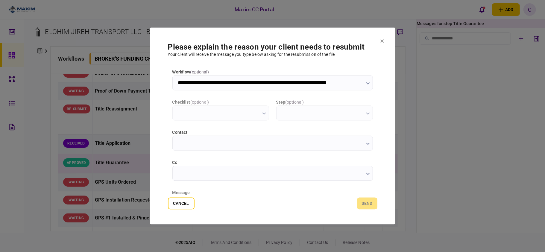
type input "**********"
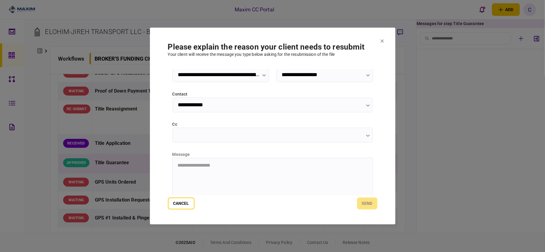
scroll to position [75, 0]
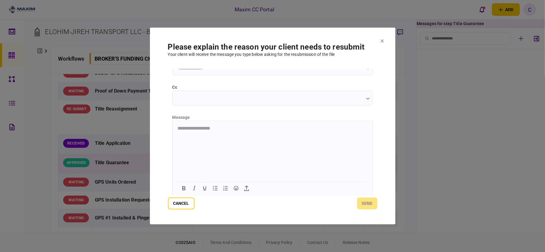
click at [226, 136] on html "**********" at bounding box center [272, 128] width 200 height 15
paste body "Rich Text Area. Press ALT-0 for help."
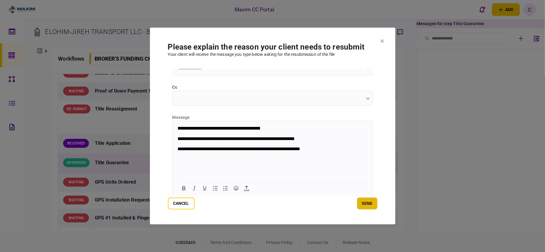
click at [371, 205] on button "send" at bounding box center [367, 204] width 20 height 12
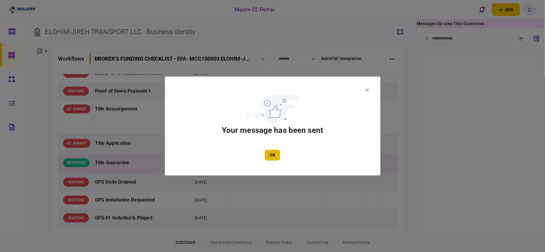
click at [273, 158] on button "OK" at bounding box center [272, 155] width 15 height 11
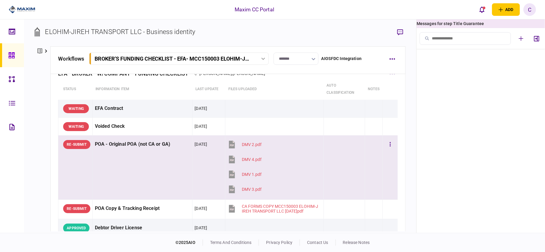
scroll to position [0, 0]
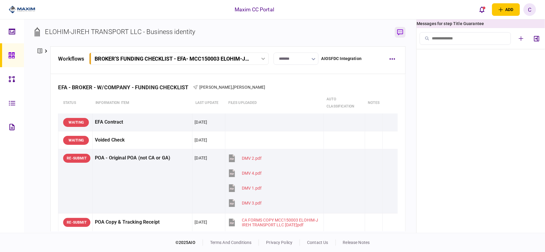
click at [400, 29] on icon "button" at bounding box center [400, 32] width 6 height 6
click at [476, 37] on input "search" at bounding box center [464, 38] width 91 height 13
click at [536, 37] on icon "button" at bounding box center [536, 39] width 5 height 6
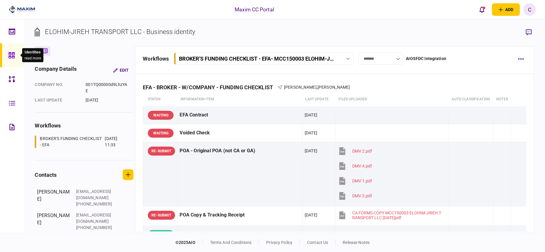
click at [11, 52] on icon at bounding box center [11, 55] width 7 height 7
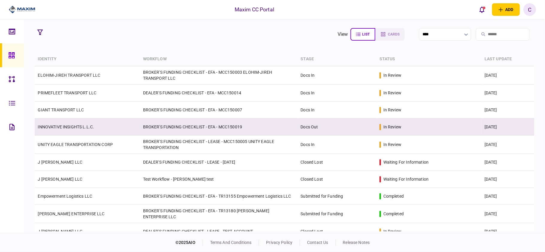
click at [90, 126] on link "INNOVATIVE INSIGHTS L.L.C." at bounding box center [66, 127] width 56 height 5
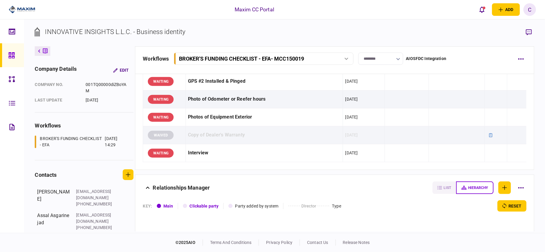
scroll to position [638, 0]
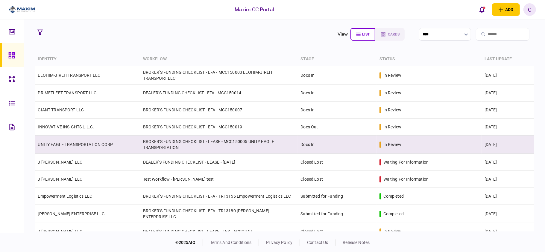
click at [70, 143] on link "UNITY EAGLE TRANSPORTATION CORP" at bounding box center [75, 144] width 75 height 5
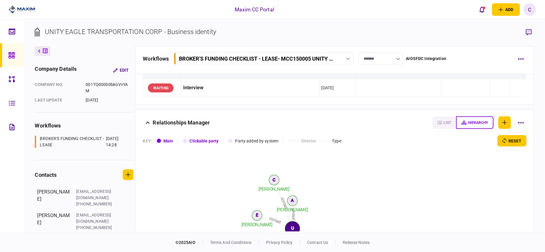
scroll to position [638, 0]
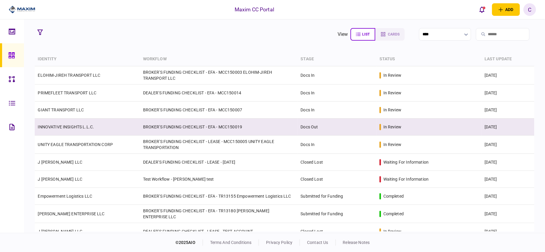
click at [149, 126] on td "BROKER'S FUNDING CHECKLIST - EFA - MCC150019" at bounding box center [219, 127] width 158 height 17
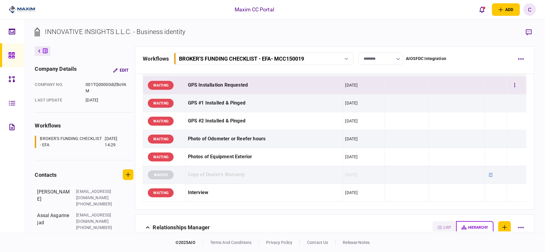
scroll to position [598, 0]
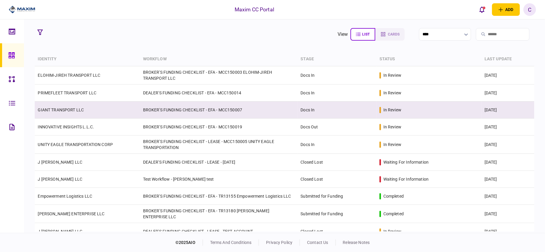
click at [160, 112] on td "BROKER'S FUNDING CHECKLIST - EFA - MCC150007" at bounding box center [219, 110] width 158 height 17
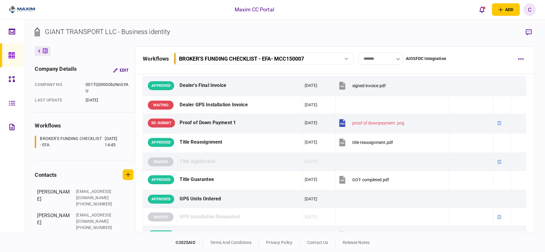
scroll to position [359, 0]
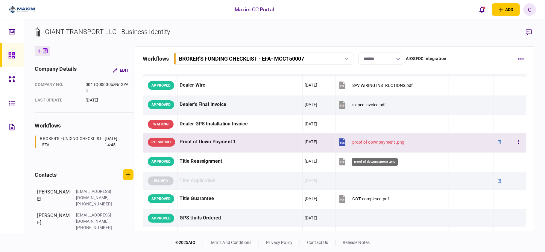
click at [376, 145] on div "proof of downpayment .png" at bounding box center [378, 142] width 52 height 5
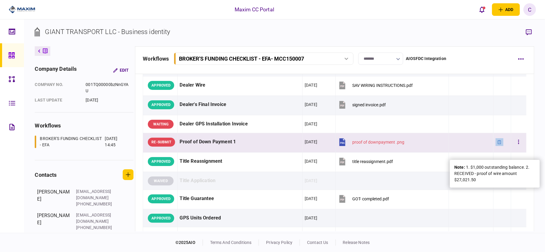
click at [497, 144] on icon at bounding box center [498, 142] width 3 height 4
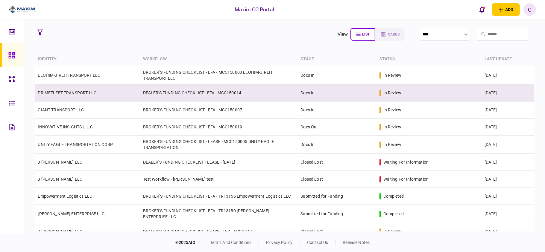
click at [85, 95] on link "PRIMEFLEET TRANSPORT LLC" at bounding box center [67, 93] width 59 height 5
